Goal: Navigation & Orientation: Understand site structure

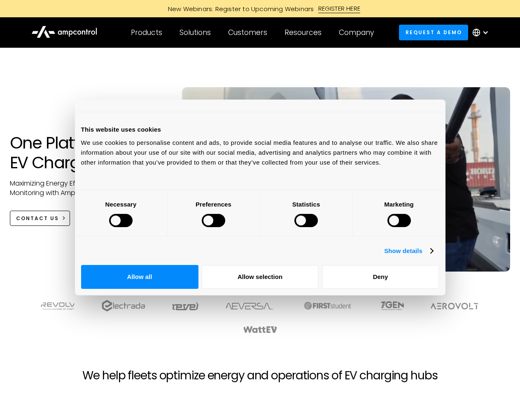
click at [133, 227] on div at bounding box center [120, 220] width 23 height 13
click at [433, 256] on link "Show details" at bounding box center [408, 251] width 49 height 10
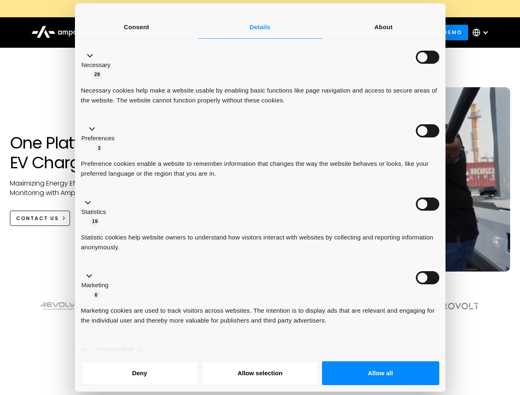
click at [439, 115] on li "Necessary 29 Necessary cookies help make a website usable by enabling basic fun…" at bounding box center [260, 79] width 358 height 74
click at [443, 315] on ul "Necessary 29 Necessary cookies help make a website usable by enabling basic fun…" at bounding box center [260, 211] width 366 height 339
click at [253, 33] on div "Customers" at bounding box center [247, 32] width 39 height 9
click at [146, 33] on div "Products" at bounding box center [146, 32] width 31 height 9
